Goal: Information Seeking & Learning: Learn about a topic

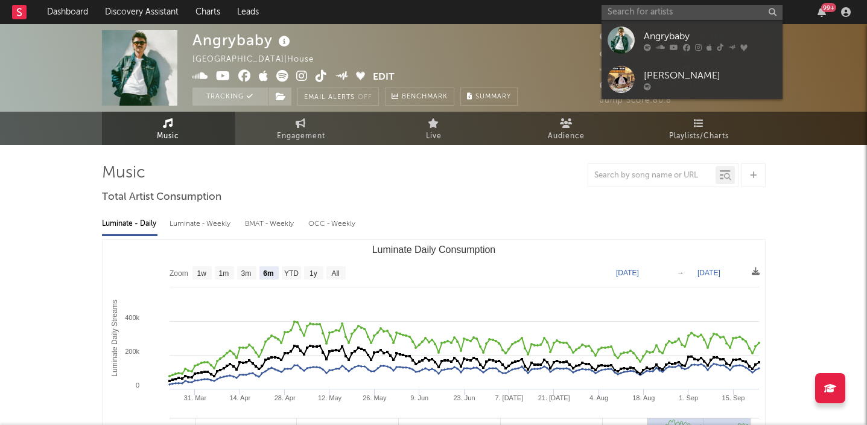
select select "6m"
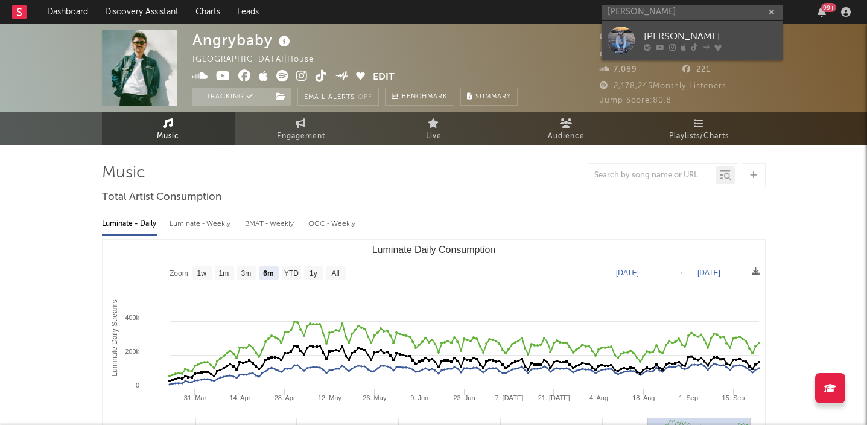
type input "[PERSON_NAME]"
click at [687, 36] on div "[PERSON_NAME]" at bounding box center [710, 36] width 133 height 14
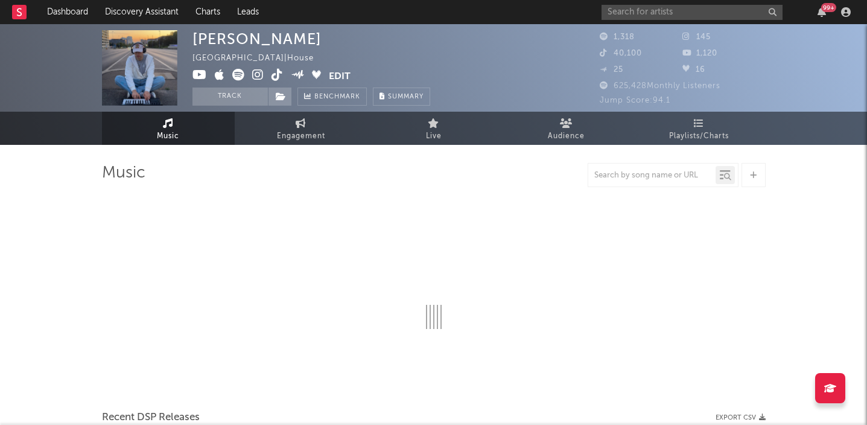
select select "1w"
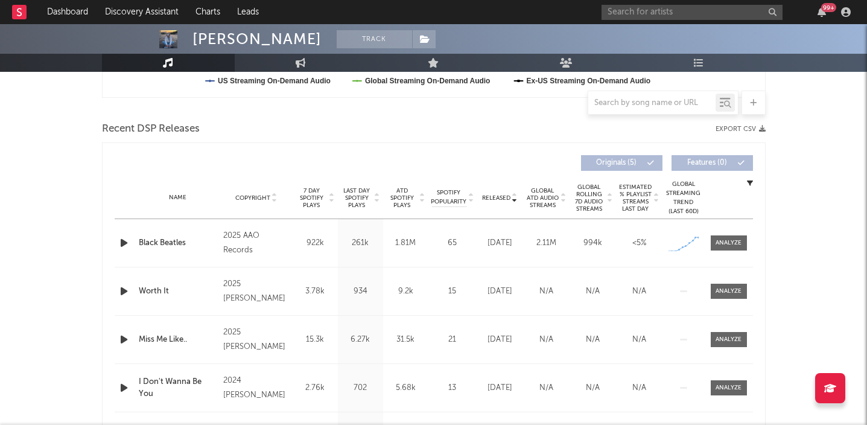
scroll to position [393, 0]
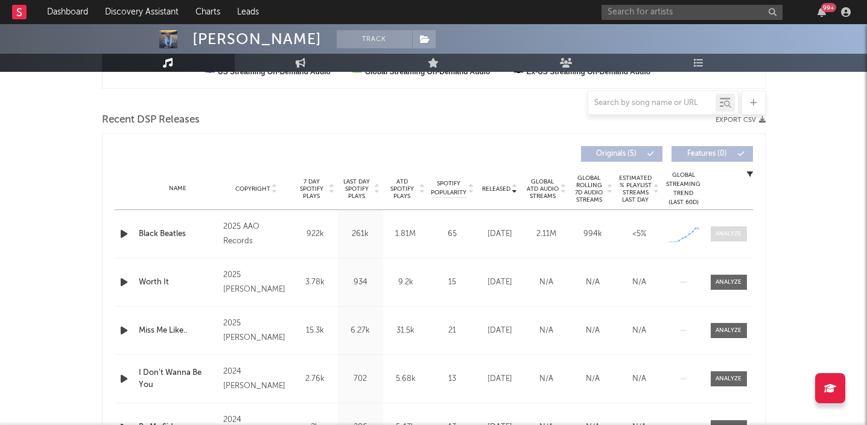
click at [723, 233] on div at bounding box center [729, 233] width 26 height 9
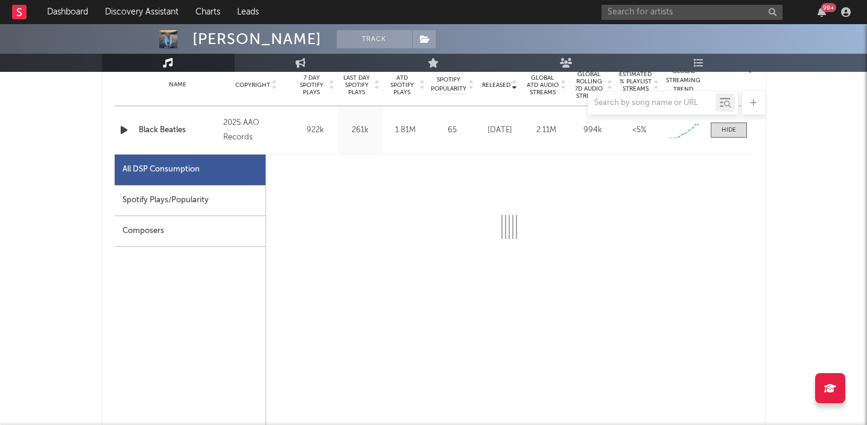
select select "1w"
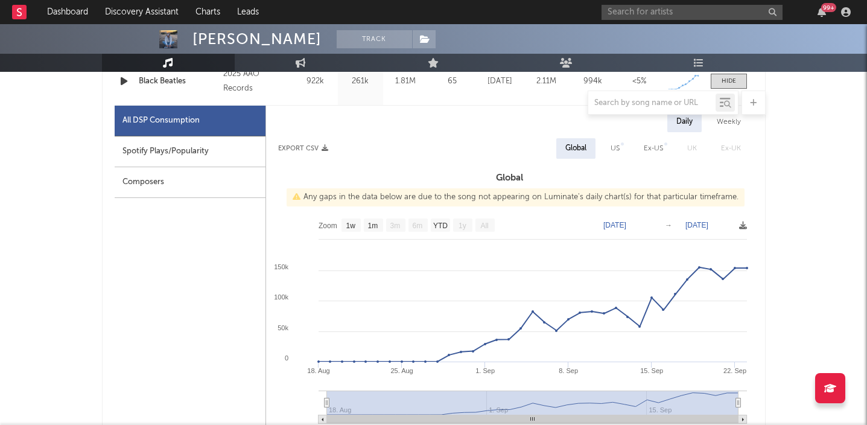
scroll to position [559, 0]
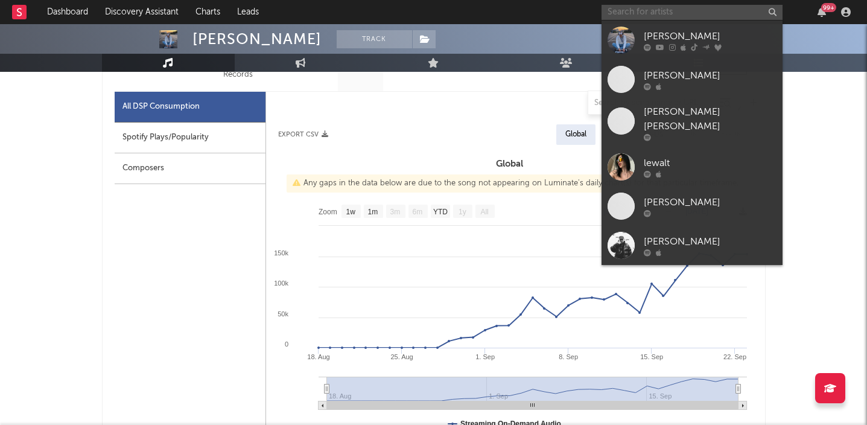
click at [678, 13] on input "text" at bounding box center [692, 12] width 181 height 15
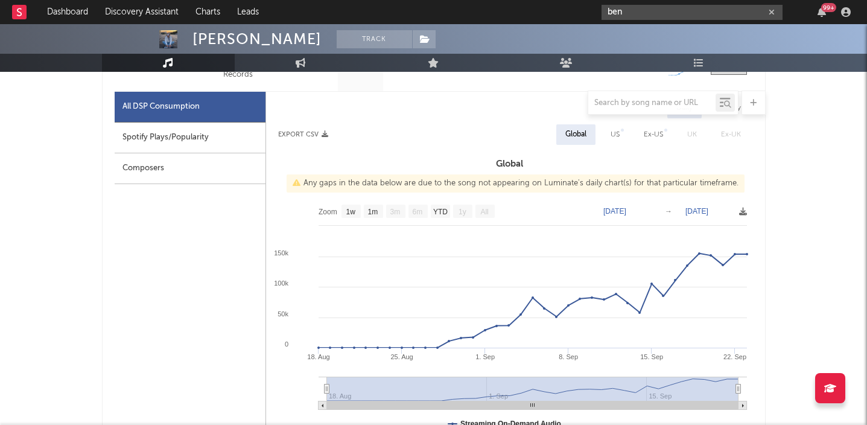
click at [643, 17] on input "ben" at bounding box center [692, 12] width 181 height 15
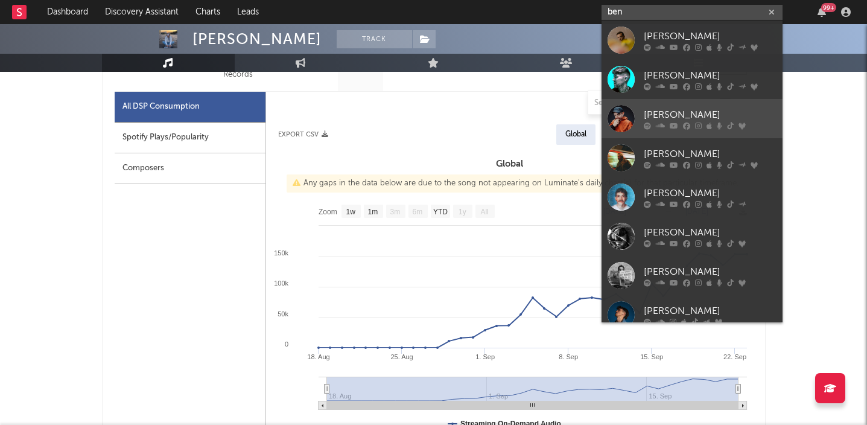
type input "ben"
click at [676, 113] on div "[PERSON_NAME]" at bounding box center [710, 114] width 133 height 14
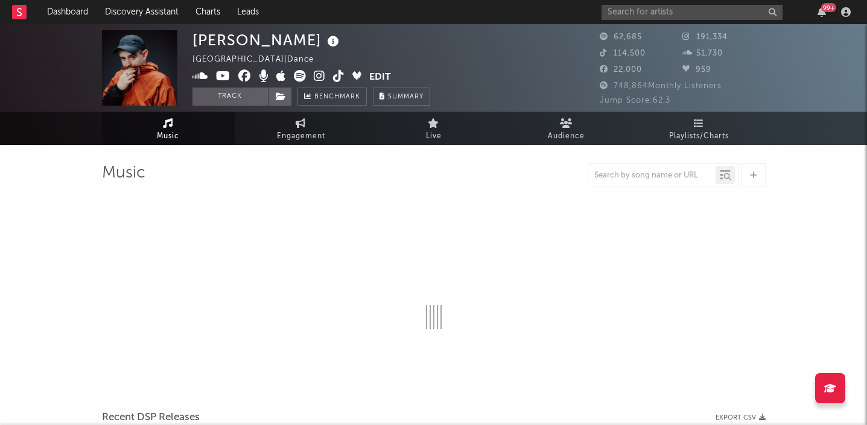
select select "6m"
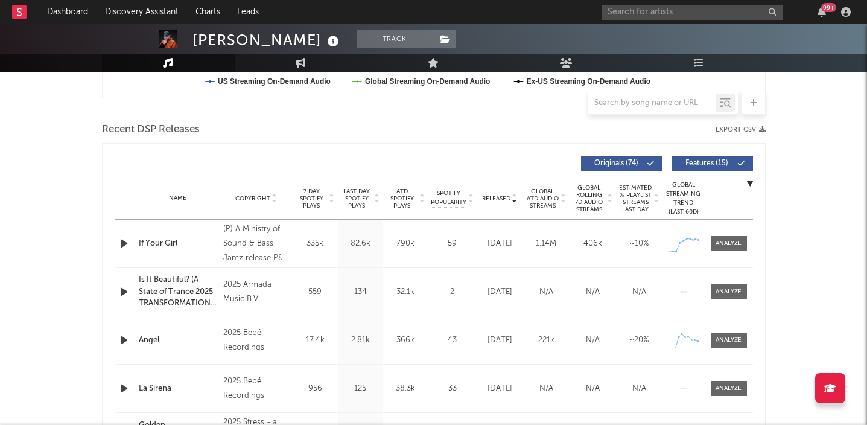
scroll to position [386, 0]
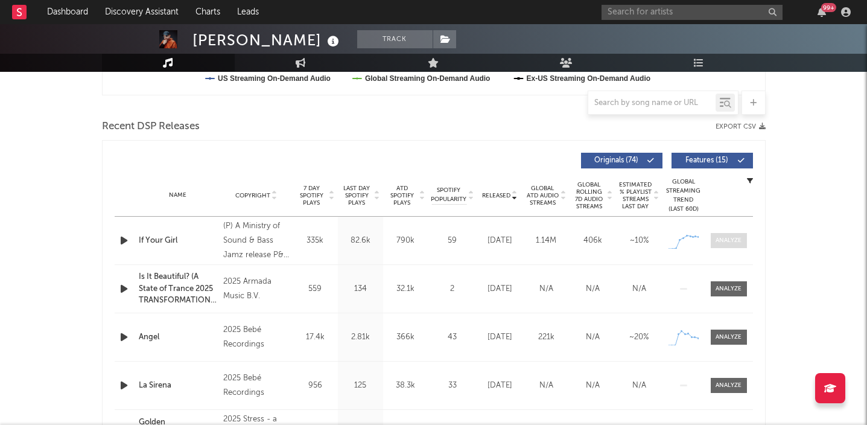
click at [727, 242] on div at bounding box center [729, 240] width 26 height 9
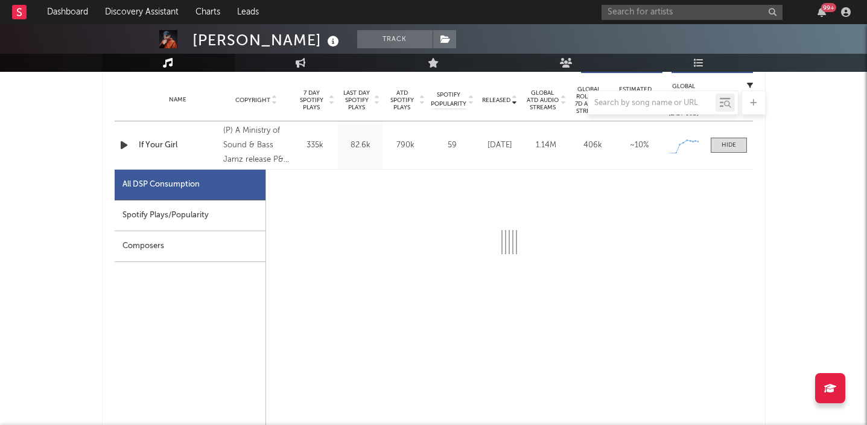
select select "1w"
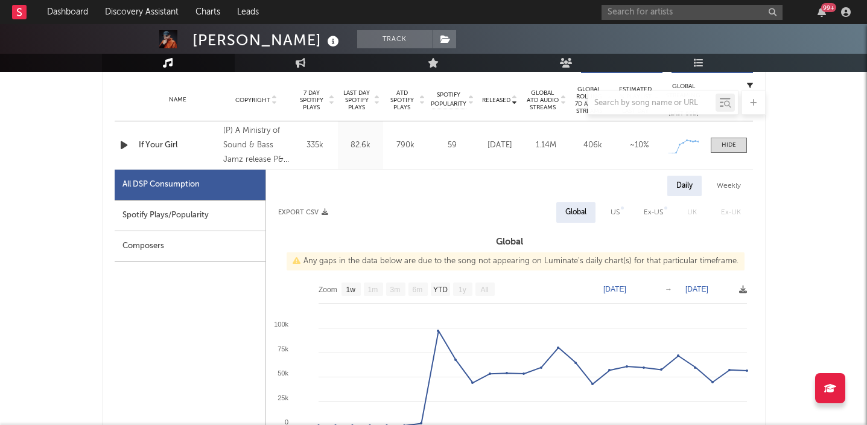
scroll to position [555, 0]
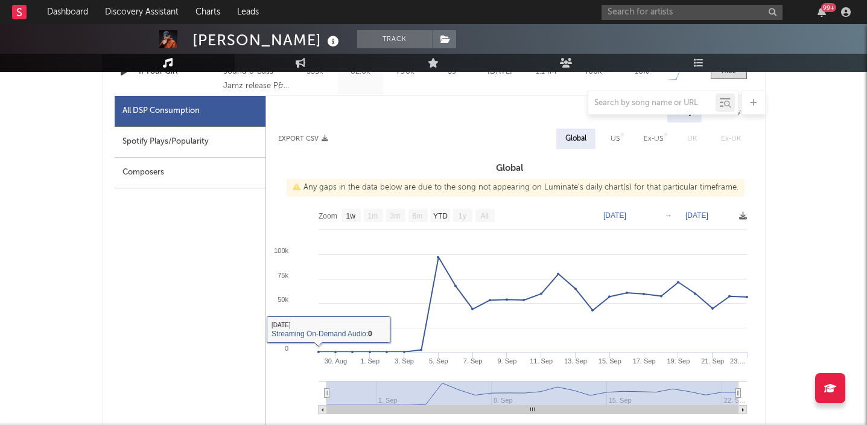
click at [224, 143] on div "Spotify Plays/Popularity" at bounding box center [190, 142] width 151 height 31
select select "1w"
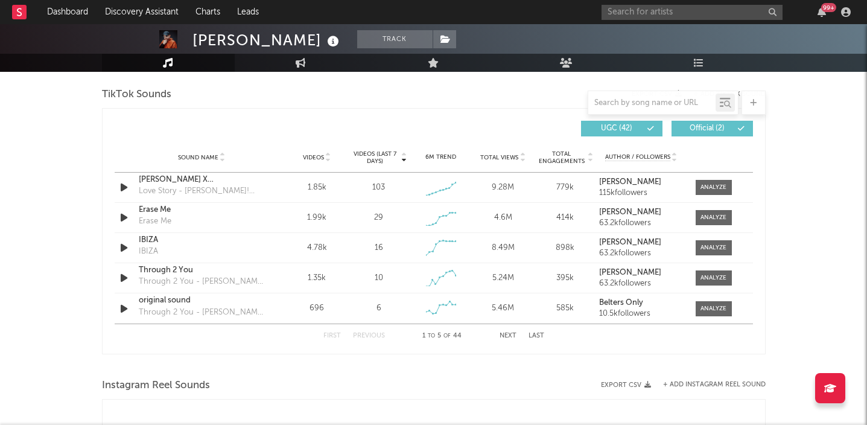
scroll to position [1403, 0]
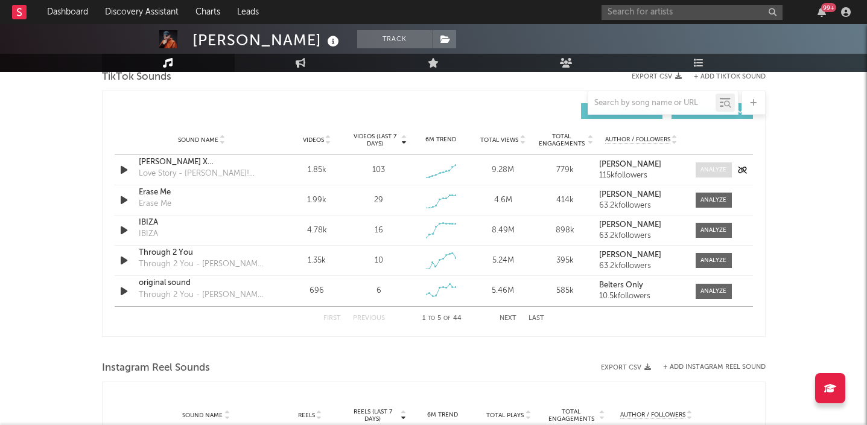
click at [724, 166] on div at bounding box center [713, 169] width 26 height 9
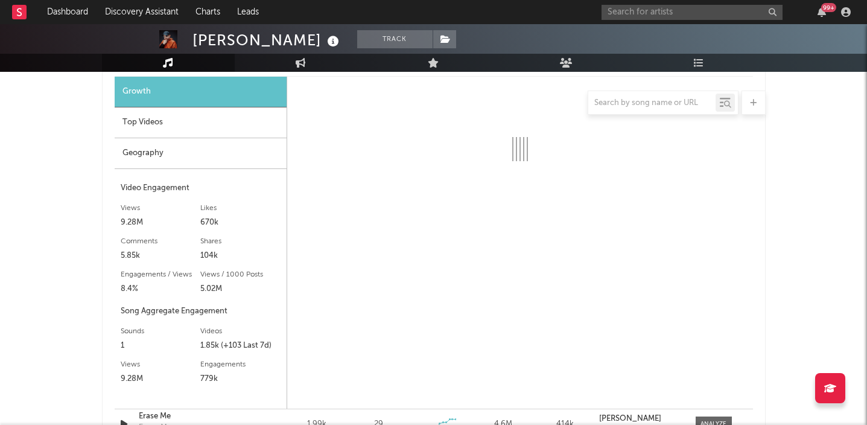
scroll to position [1512, 0]
select select "6m"
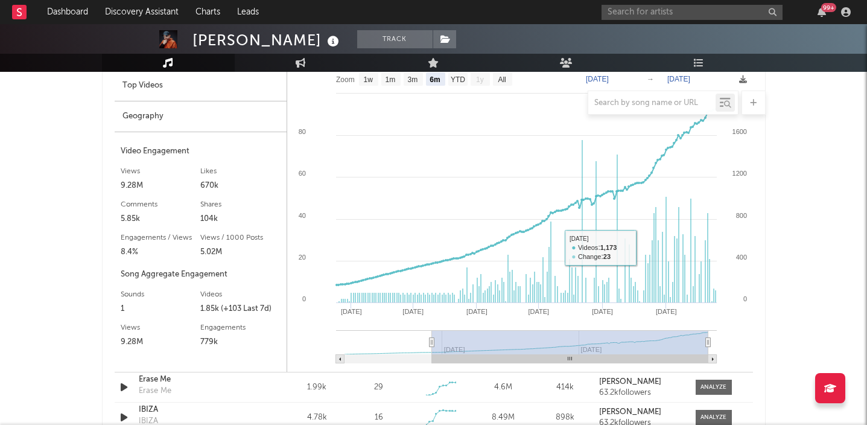
scroll to position [1557, 0]
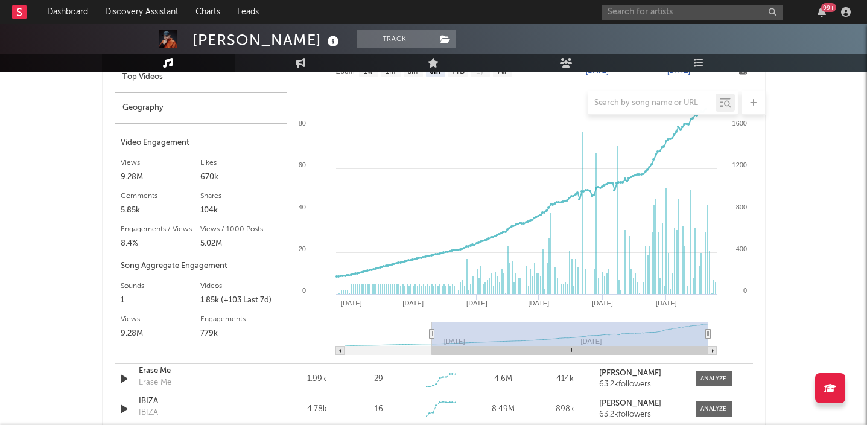
type input "[DATE]"
select select "3m"
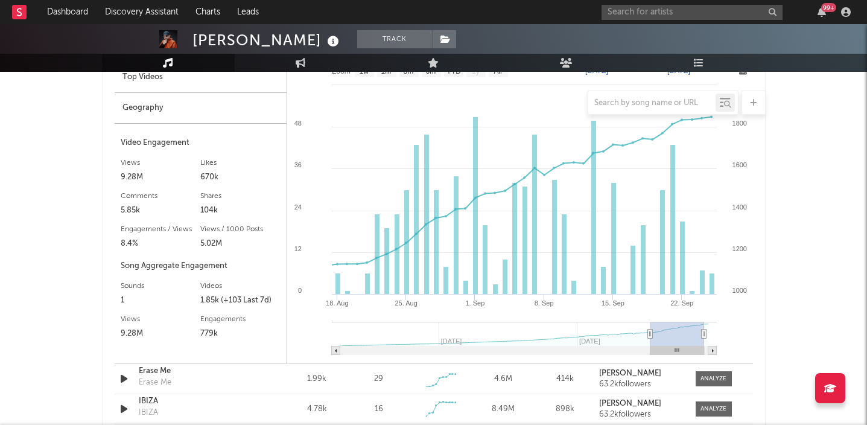
type input "[DATE]"
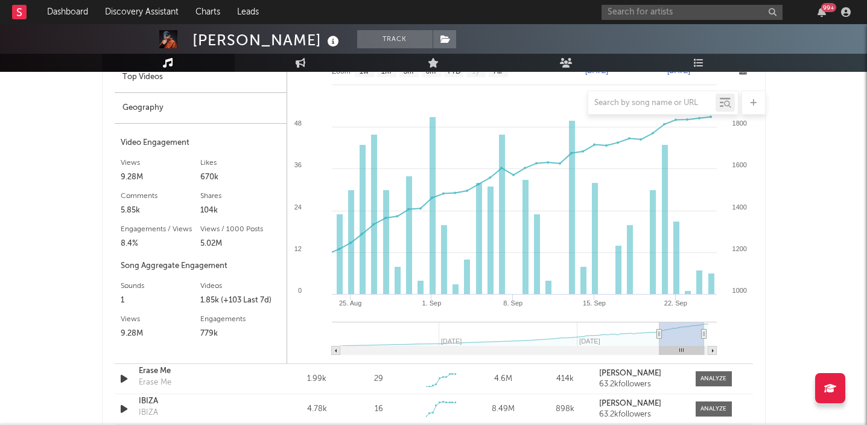
drag, startPoint x: 431, startPoint y: 333, endPoint x: 658, endPoint y: 335, distance: 226.9
click at [658, 335] on icon at bounding box center [658, 333] width 5 height 9
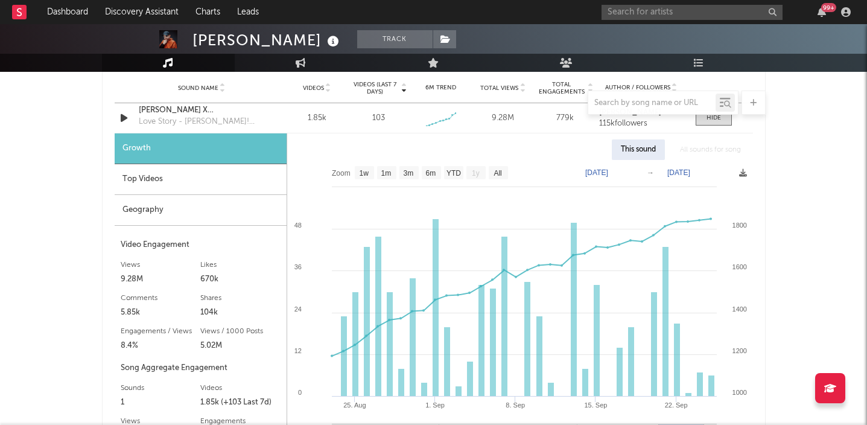
scroll to position [1434, 0]
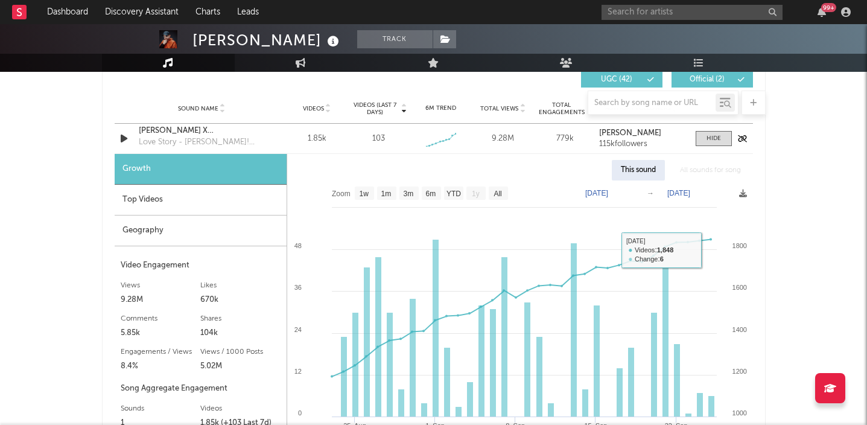
click at [716, 146] on div "Sound Name [PERSON_NAME] X [PERSON_NAME] If Your Girl Love Story - [PERSON_NAME…" at bounding box center [434, 139] width 638 height 30
click at [167, 137] on div "Love Story - [PERSON_NAME]! Remix" at bounding box center [202, 142] width 126 height 12
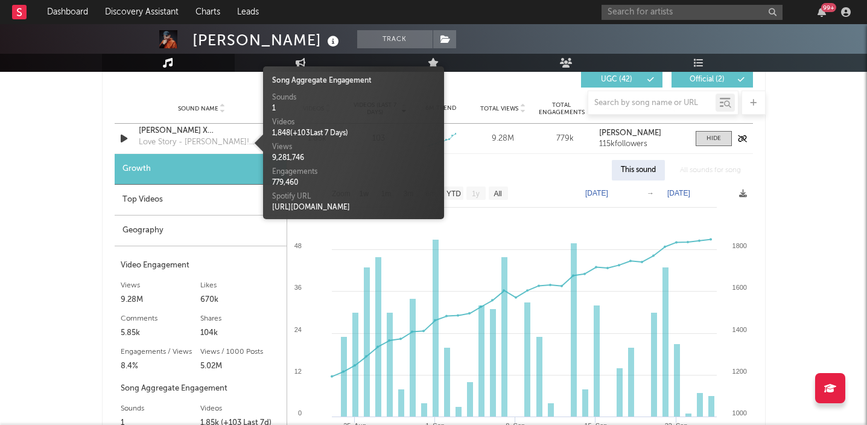
click at [171, 128] on div "[PERSON_NAME] X [PERSON_NAME] If Your Girl" at bounding box center [202, 131] width 126 height 12
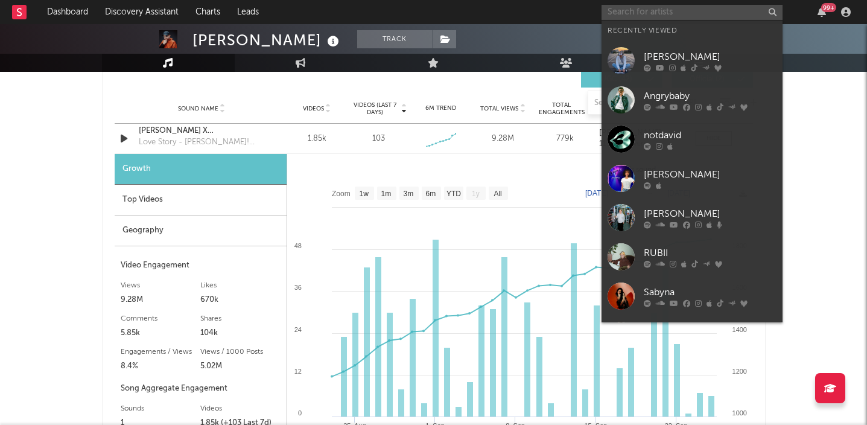
click at [680, 13] on input "text" at bounding box center [692, 12] width 181 height 15
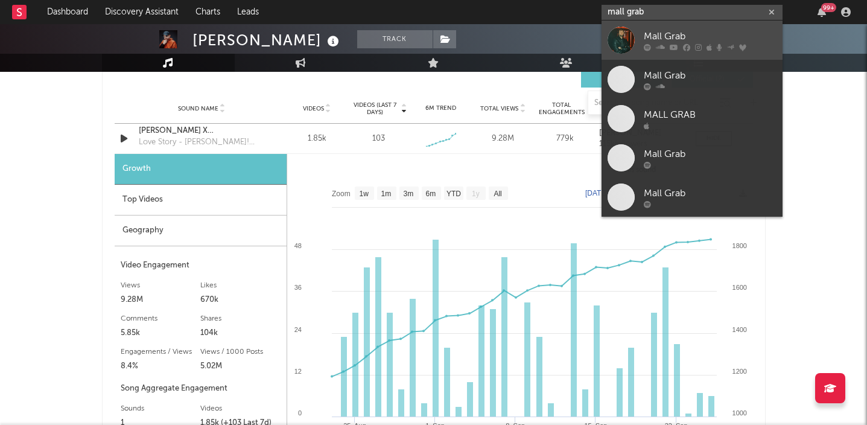
type input "mall grab"
click at [722, 42] on div "Mall Grab" at bounding box center [710, 36] width 133 height 14
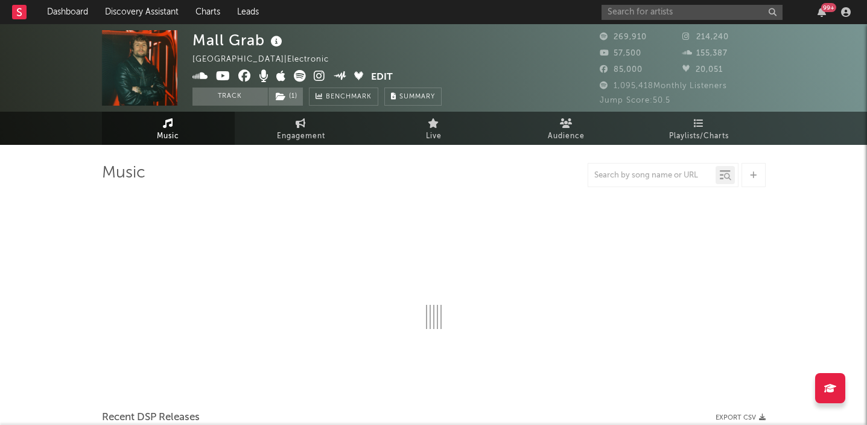
select select "6m"
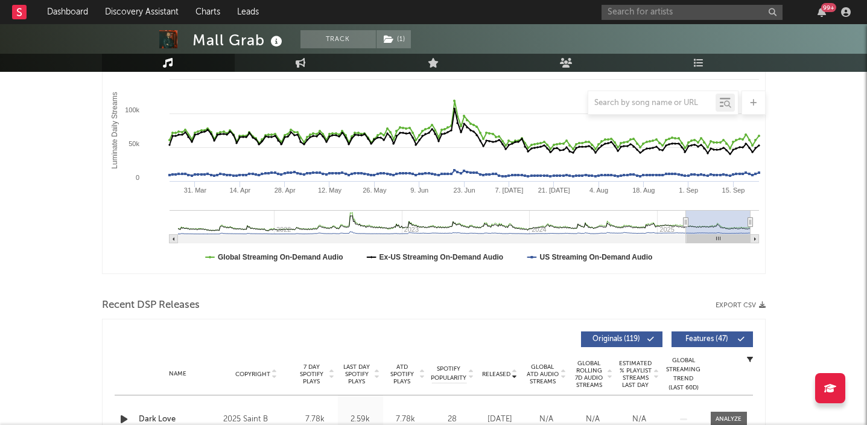
scroll to position [152, 0]
